Goal: Navigation & Orientation: Find specific page/section

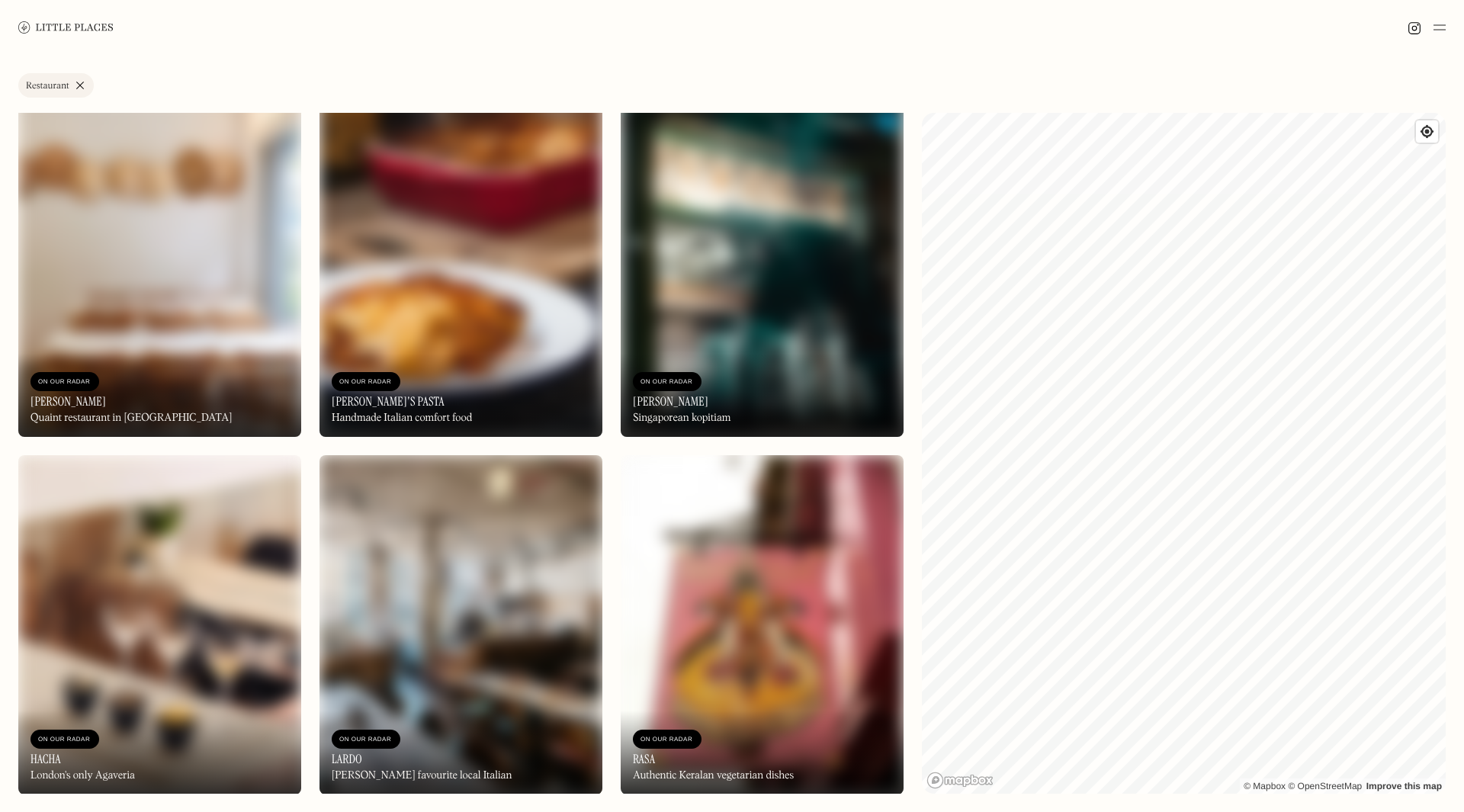
scroll to position [13089, 0]
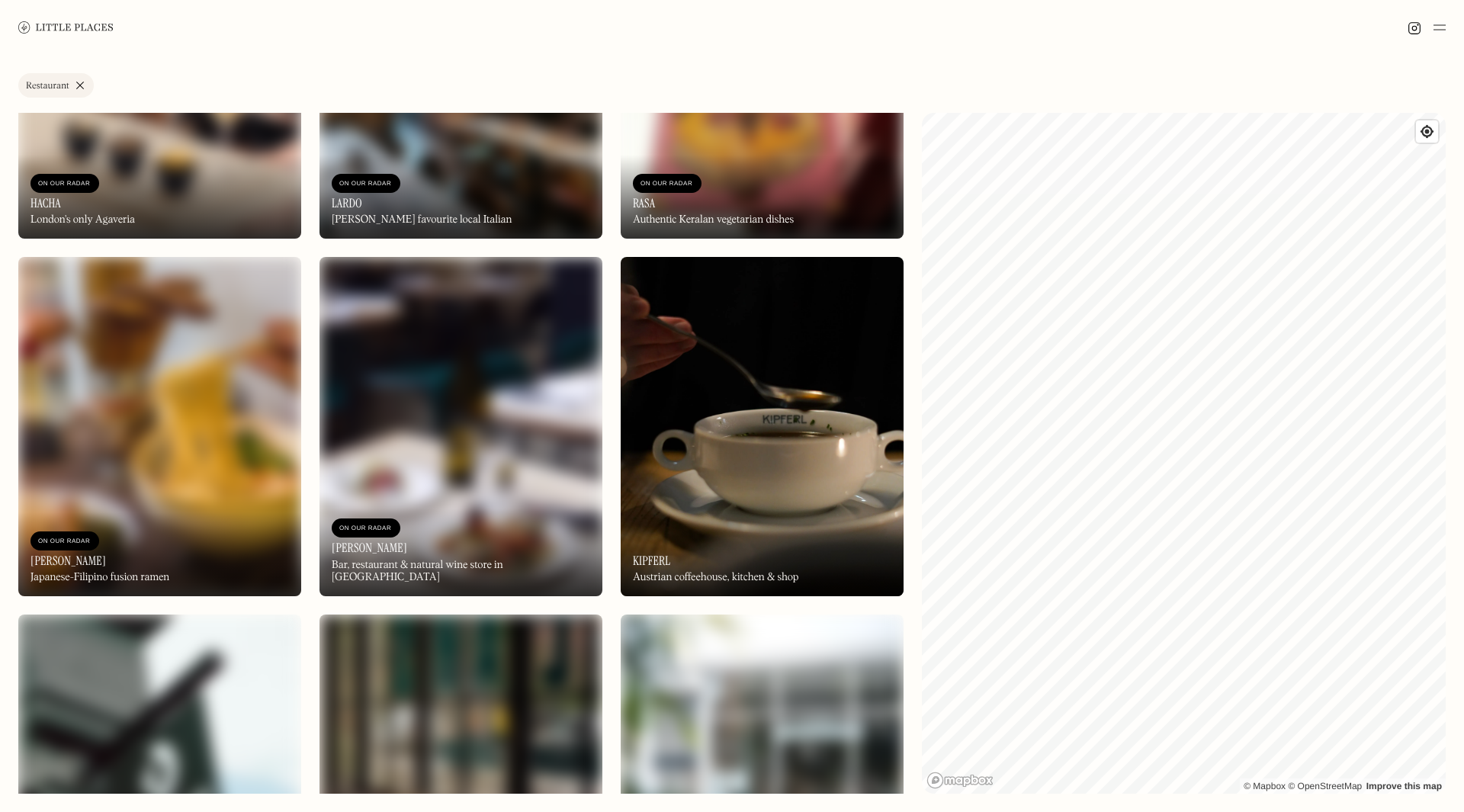
click at [748, 383] on img at bounding box center [761, 426] width 282 height 339
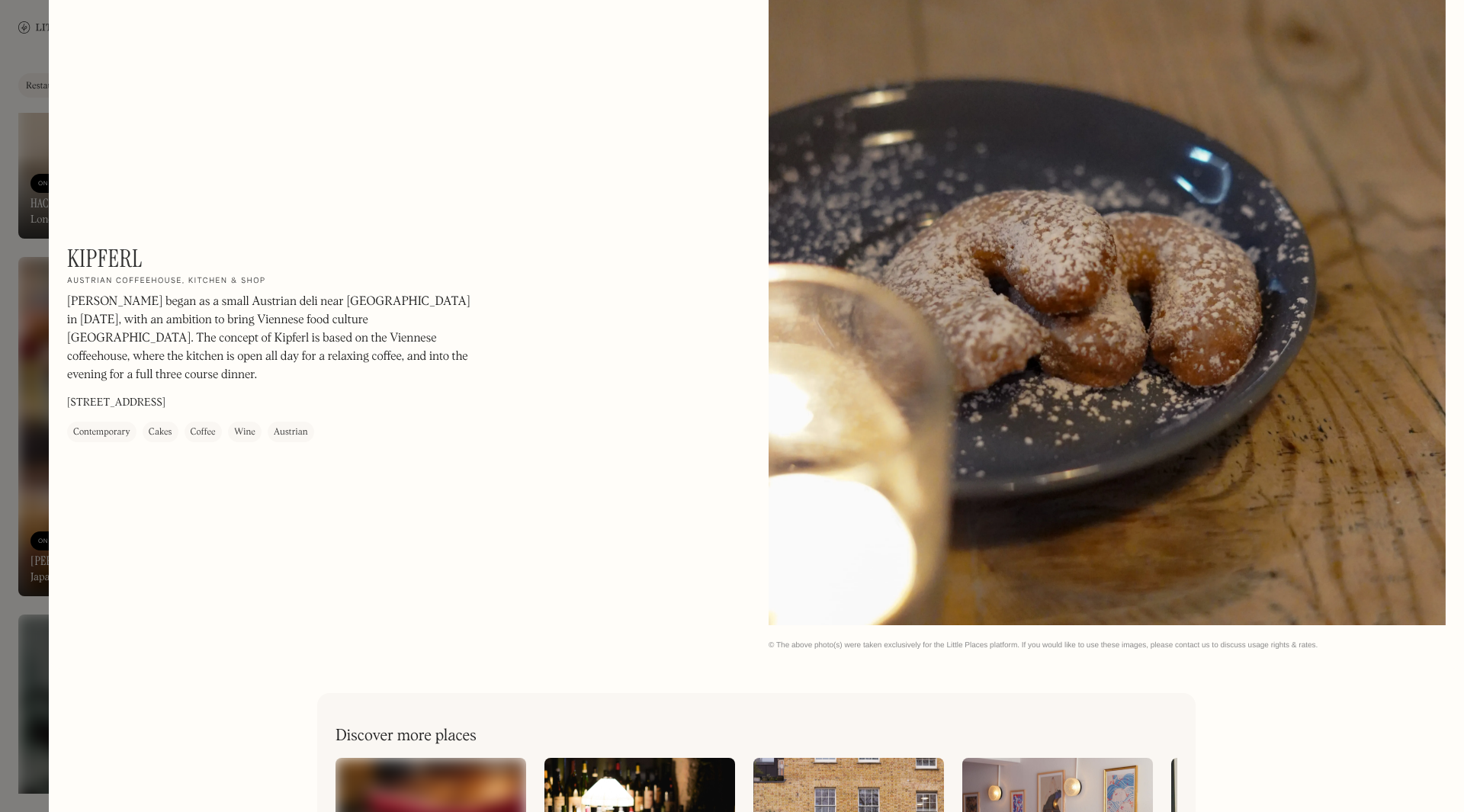
scroll to position [3890, 0]
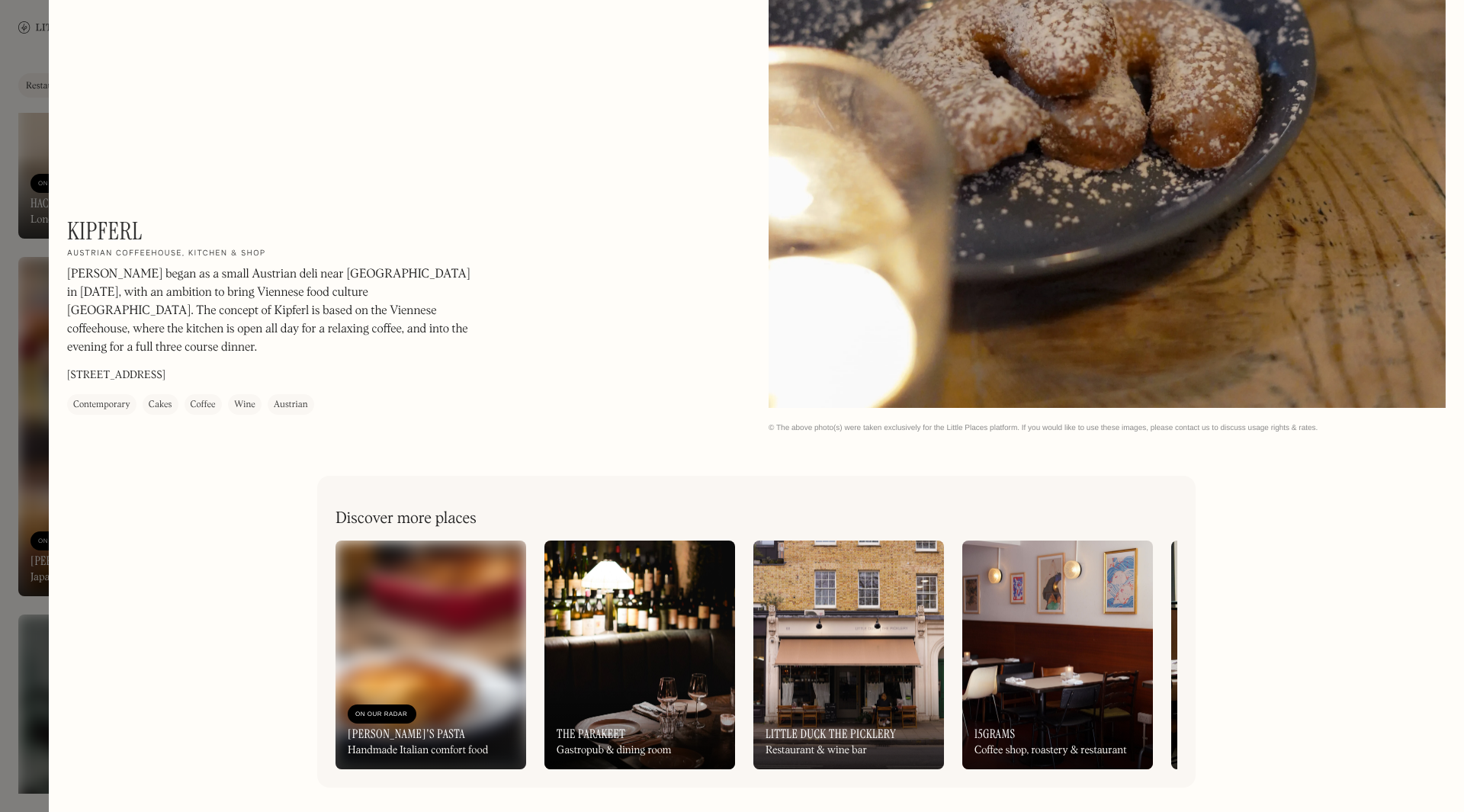
click at [19, 53] on div at bounding box center [732, 406] width 1464 height 812
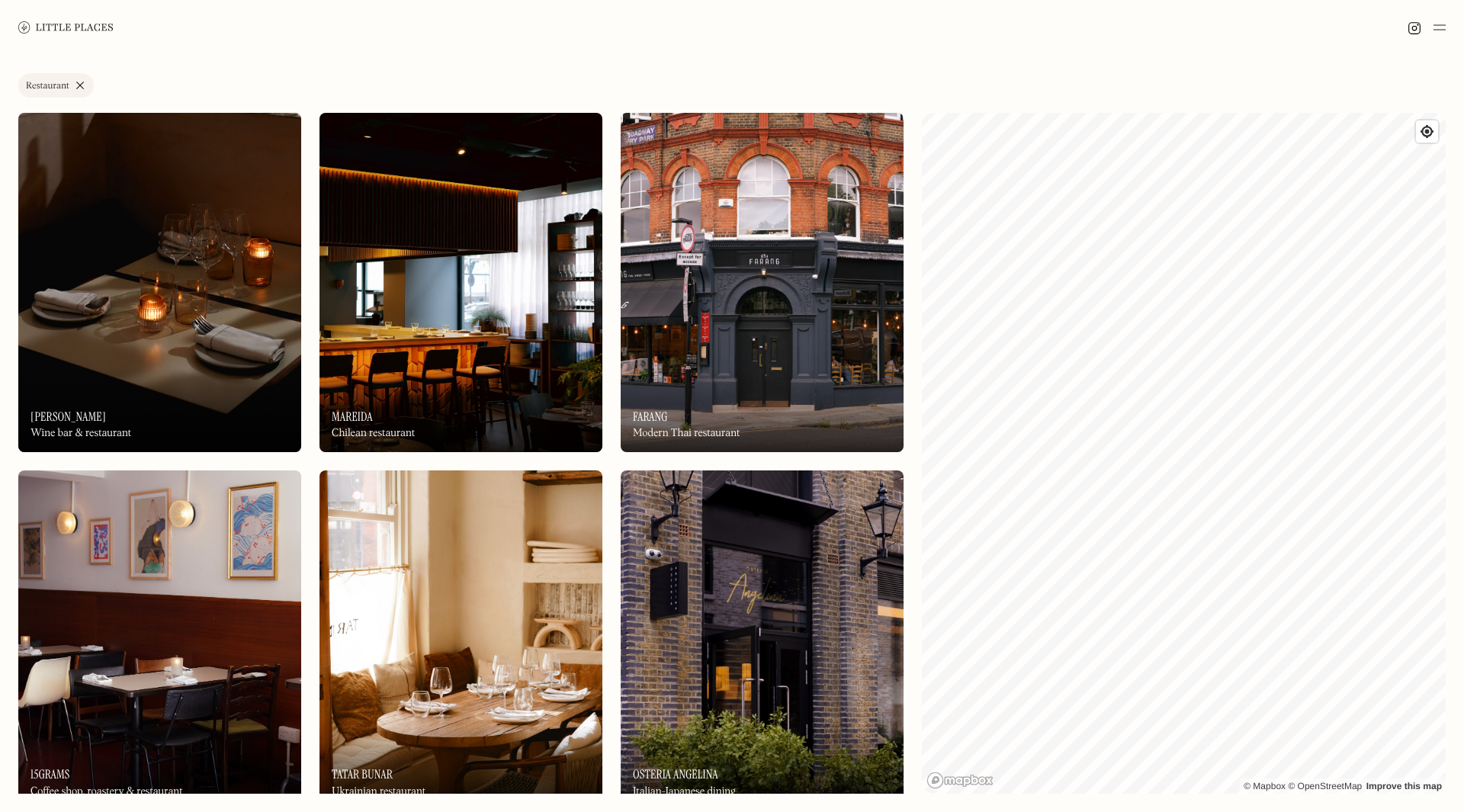
click at [846, 246] on img at bounding box center [761, 281] width 282 height 339
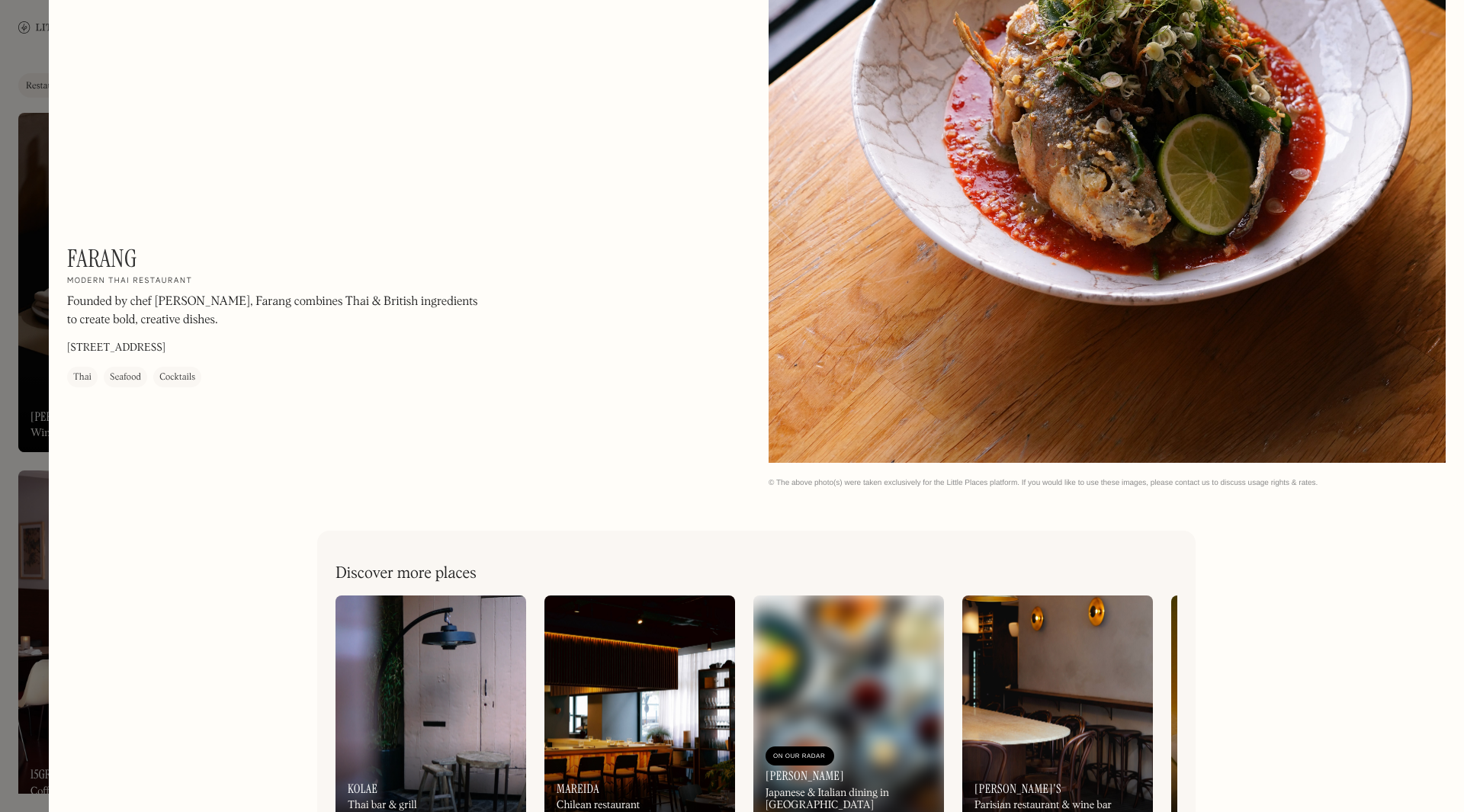
scroll to position [2173, 0]
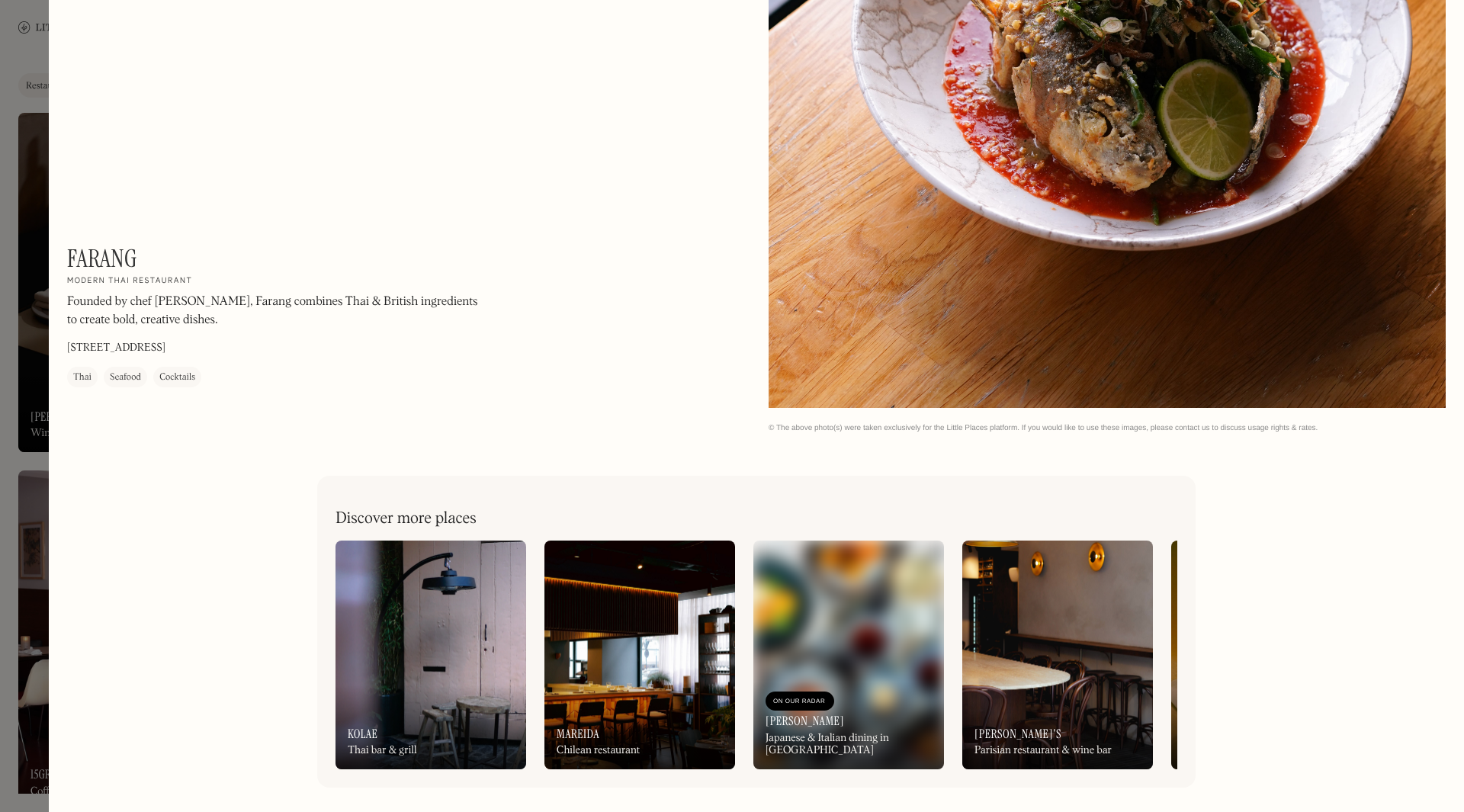
click at [22, 58] on div at bounding box center [732, 406] width 1464 height 812
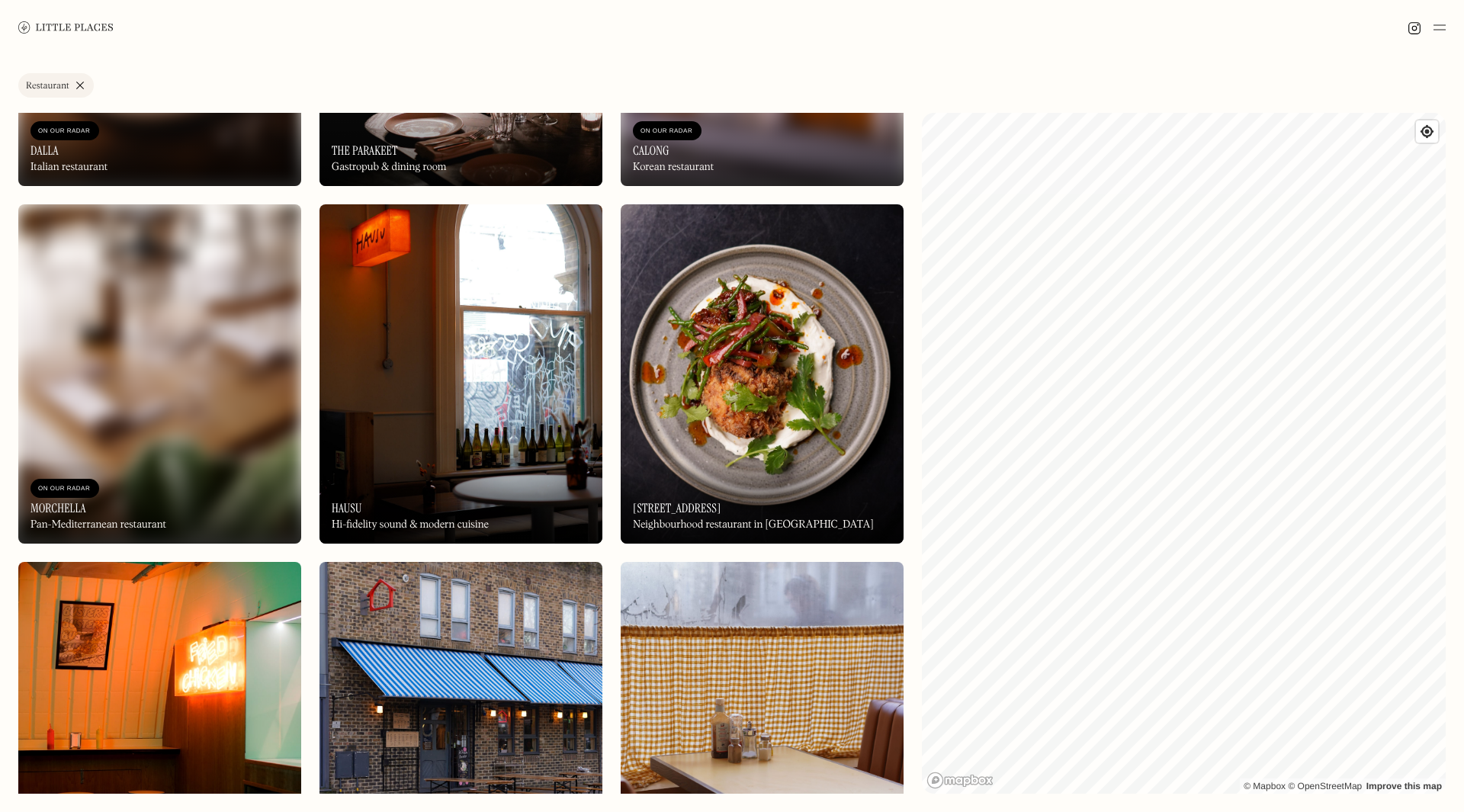
scroll to position [1697, 0]
